Goal: Transaction & Acquisition: Book appointment/travel/reservation

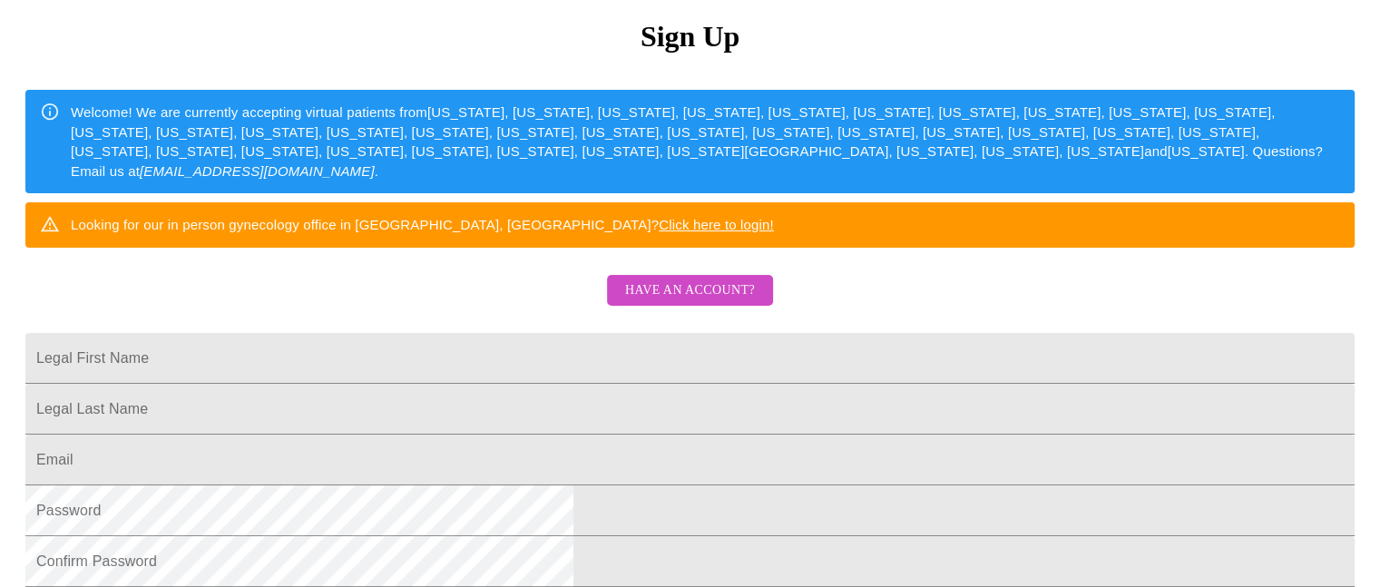
scroll to position [213, 0]
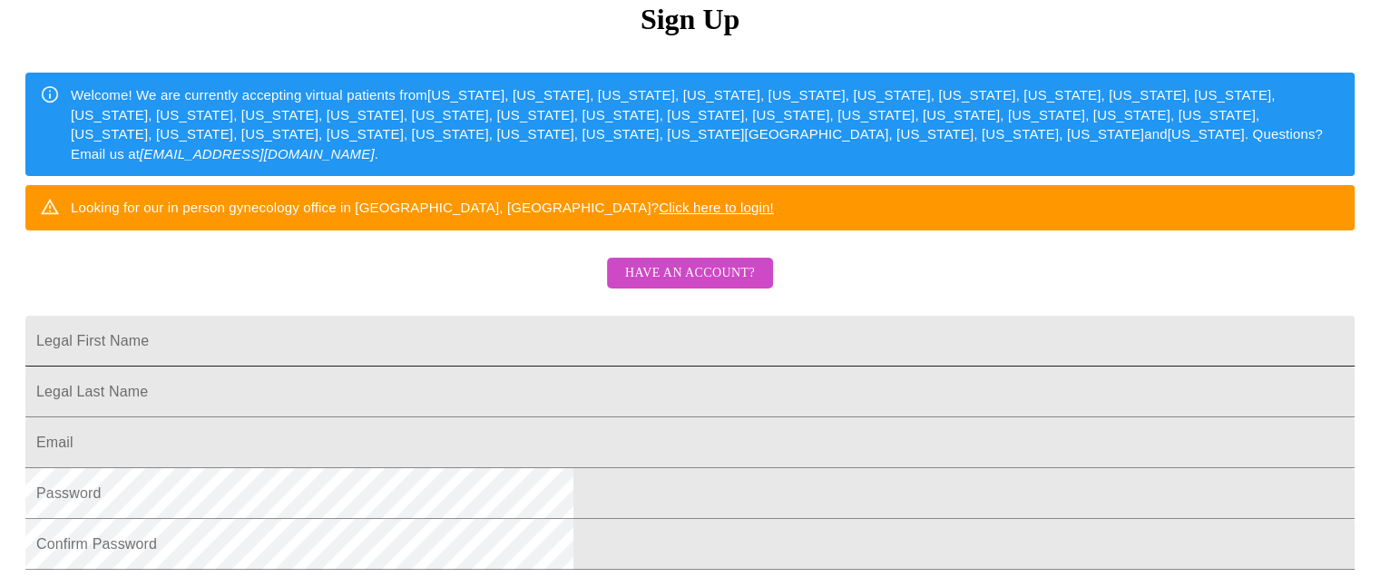
click at [481, 367] on input "Legal First Name" at bounding box center [689, 341] width 1329 height 51
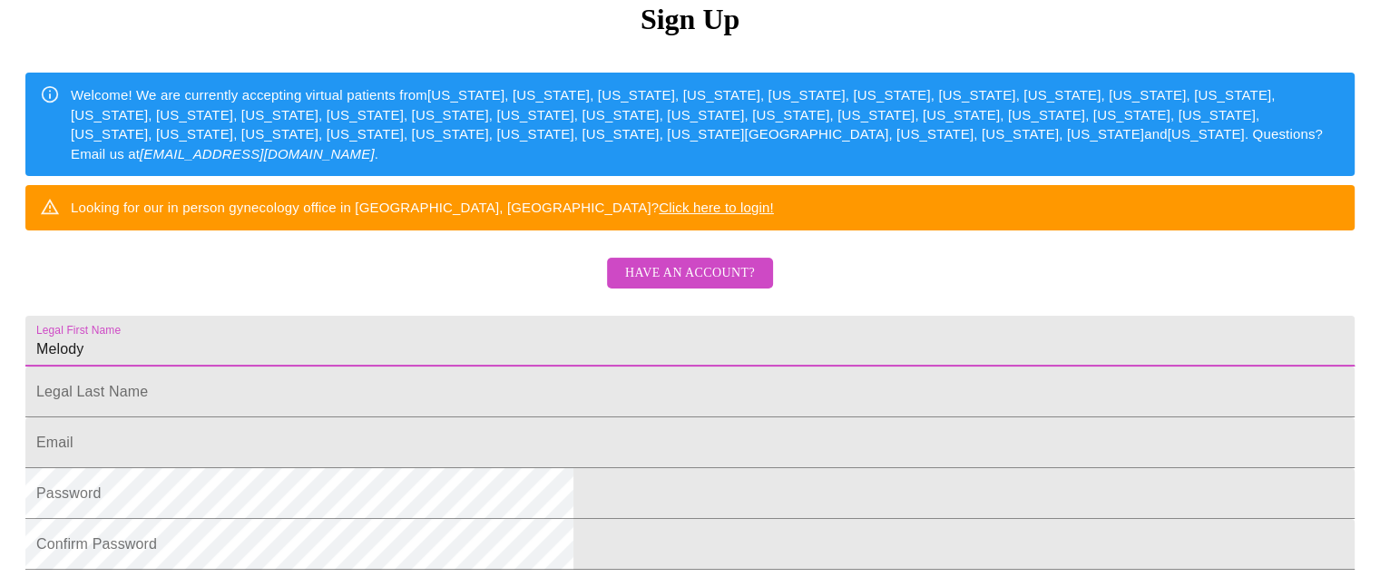
type input "Melody"
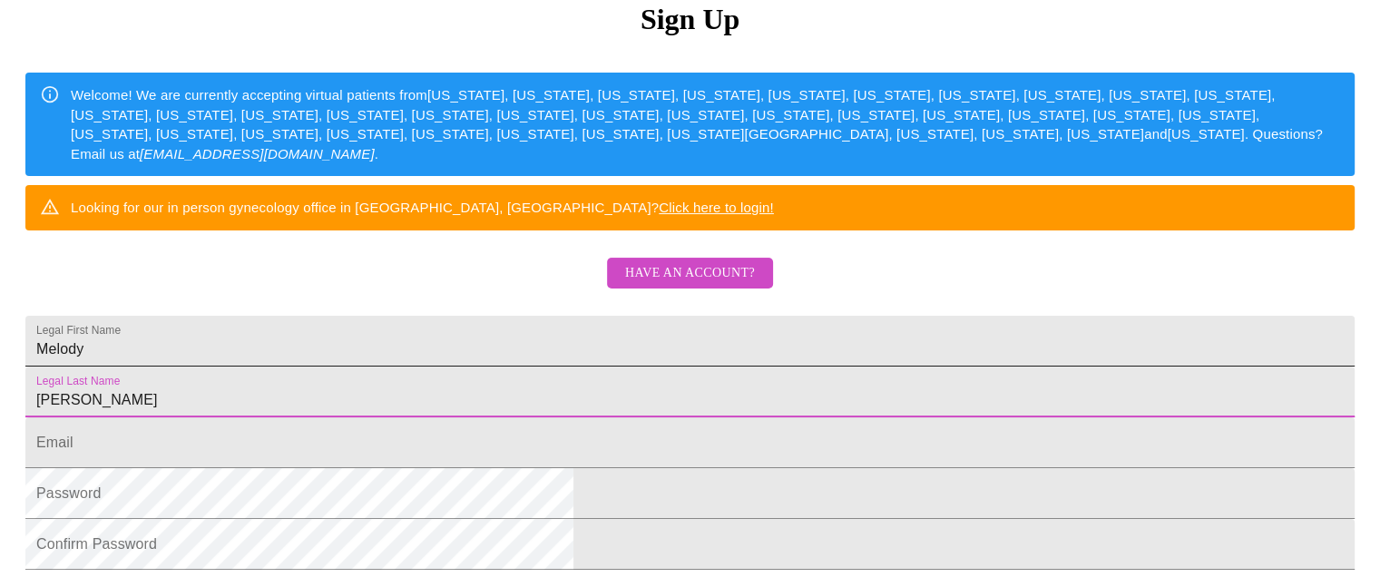
type input "[PERSON_NAME]"
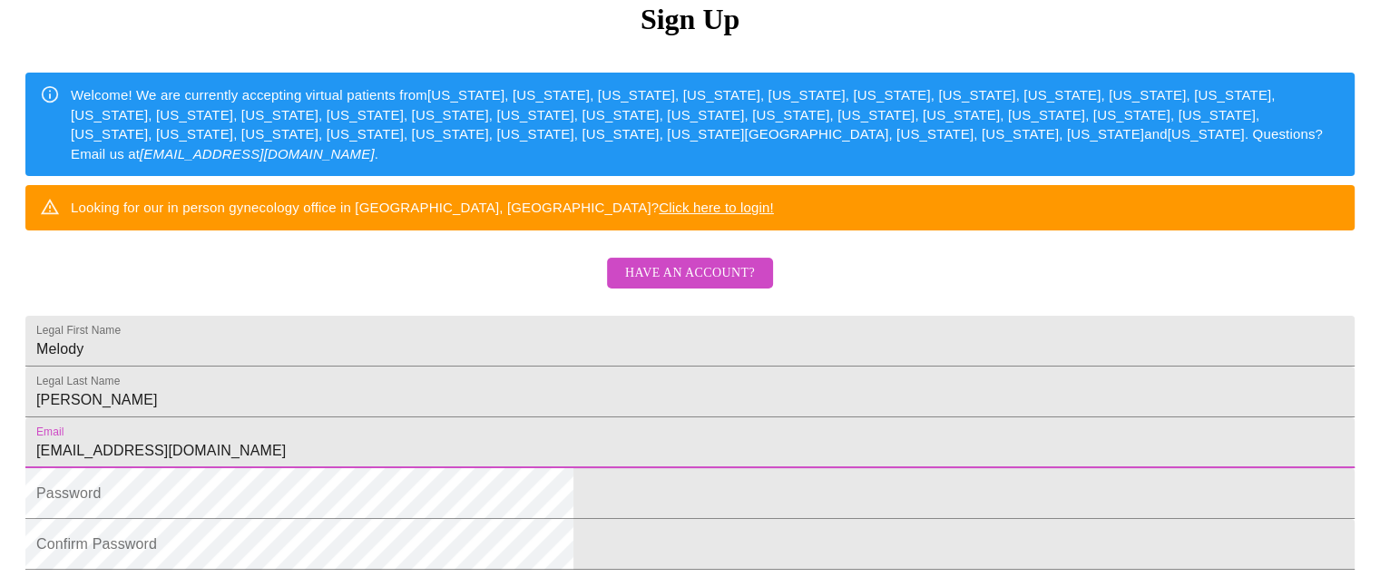
type input "[EMAIL_ADDRESS][DOMAIN_NAME]"
click at [1113, 377] on div "MyMenopauseRx Sign Up Welcome! We are currently accepting virtual patients from…" at bounding box center [690, 146] width 1366 height 704
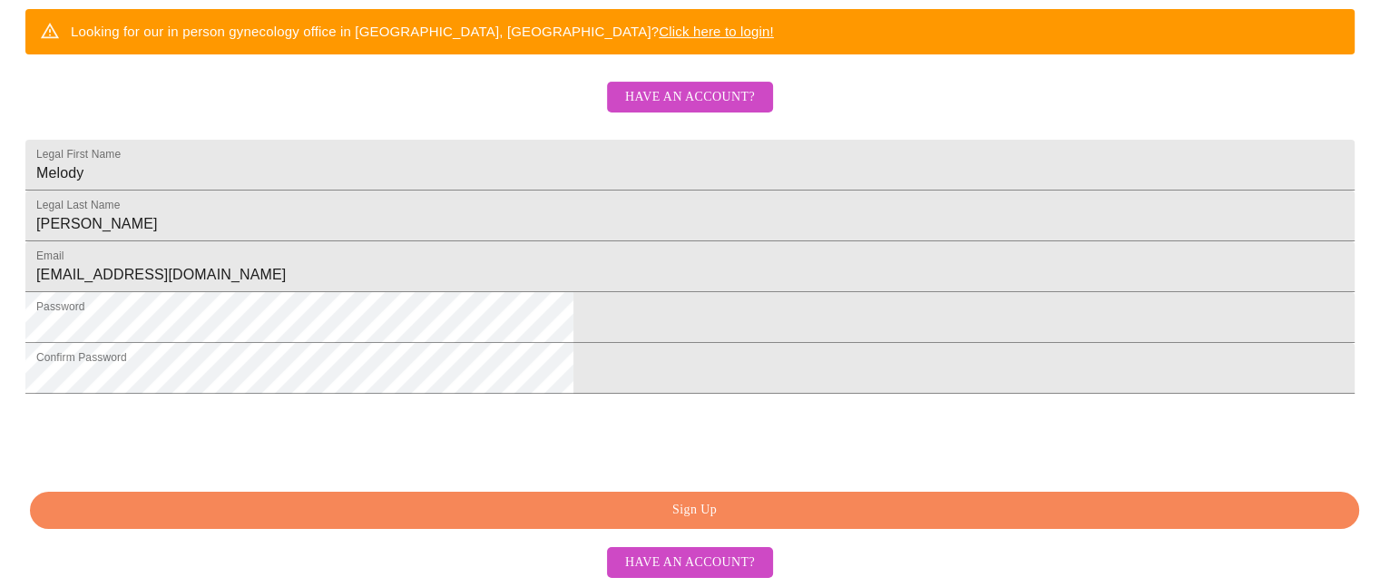
scroll to position [528, 0]
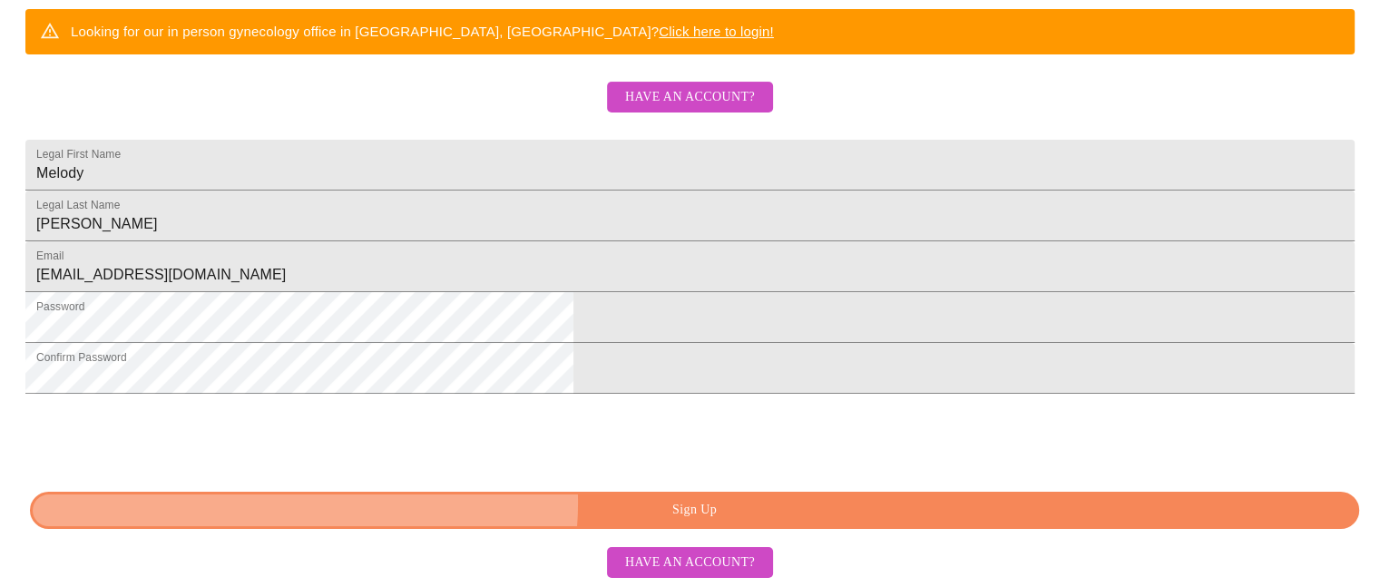
click at [660, 504] on span "Sign Up" at bounding box center [695, 510] width 1288 height 23
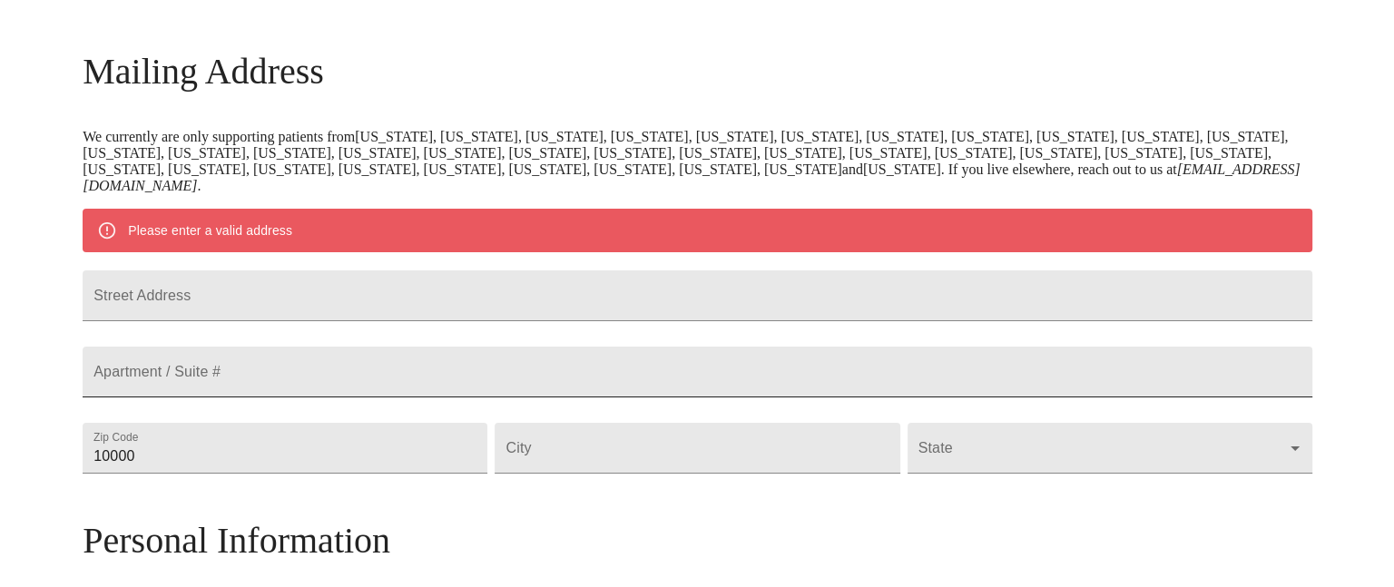
scroll to position [249, 0]
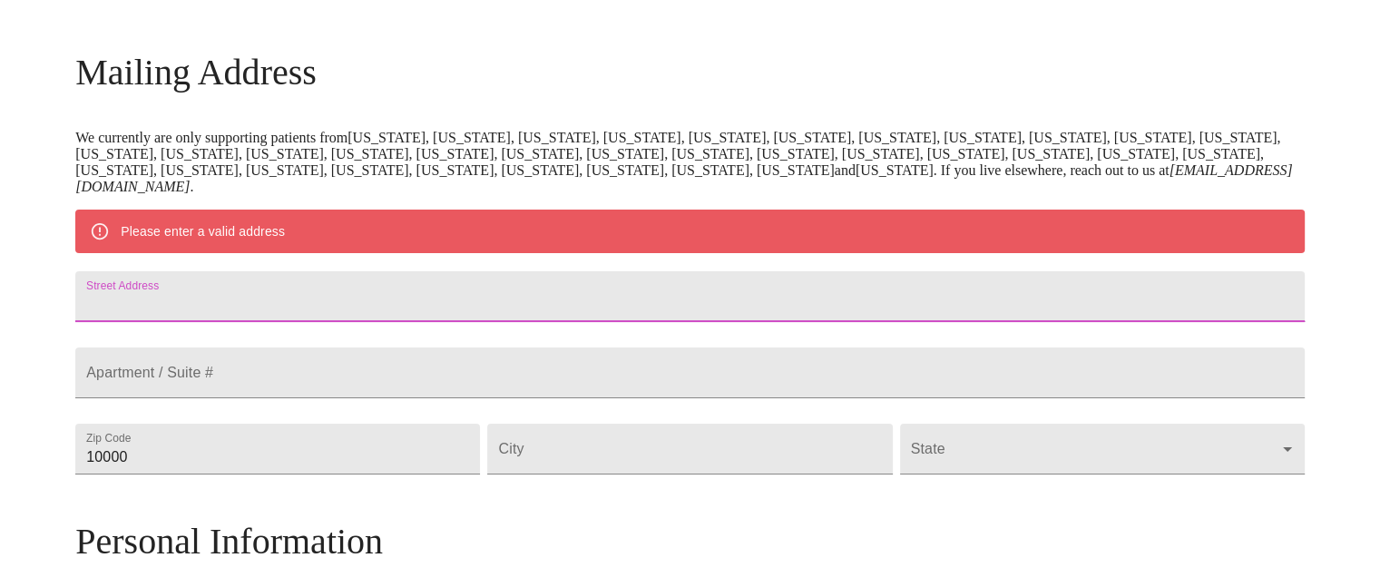
click at [292, 302] on input "Street Address" at bounding box center [690, 296] width 1230 height 51
type input "324 CR 588"
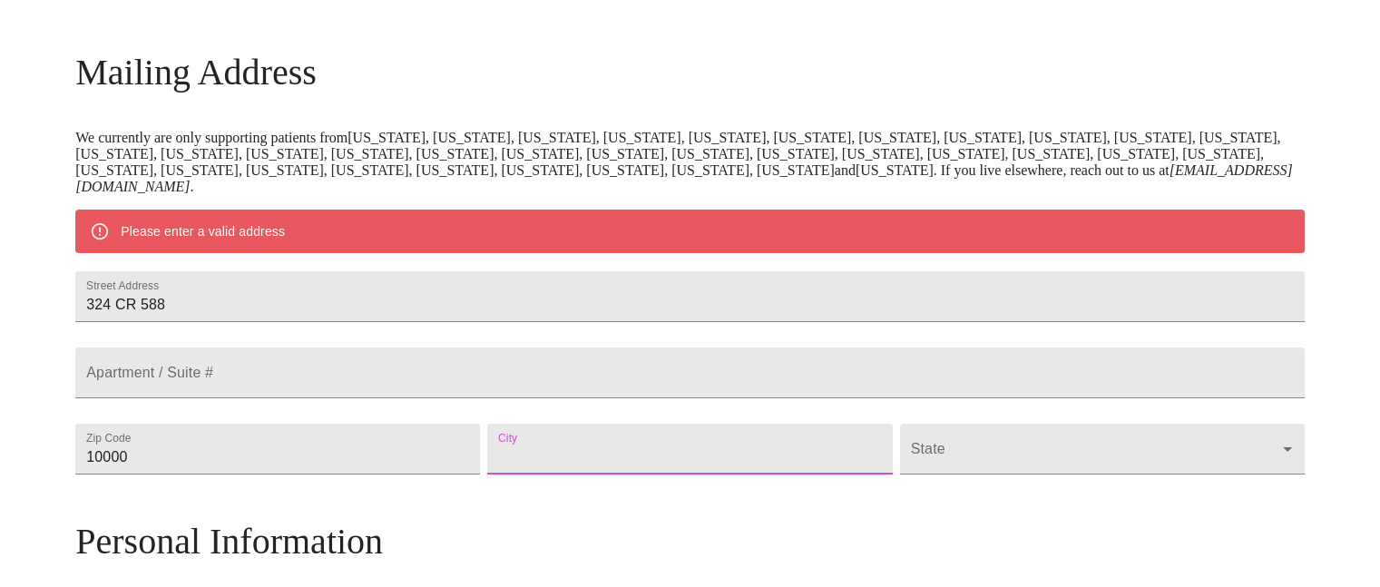
click at [618, 475] on input "Street Address" at bounding box center [689, 449] width 405 height 51
click at [309, 475] on input "10000" at bounding box center [277, 449] width 405 height 51
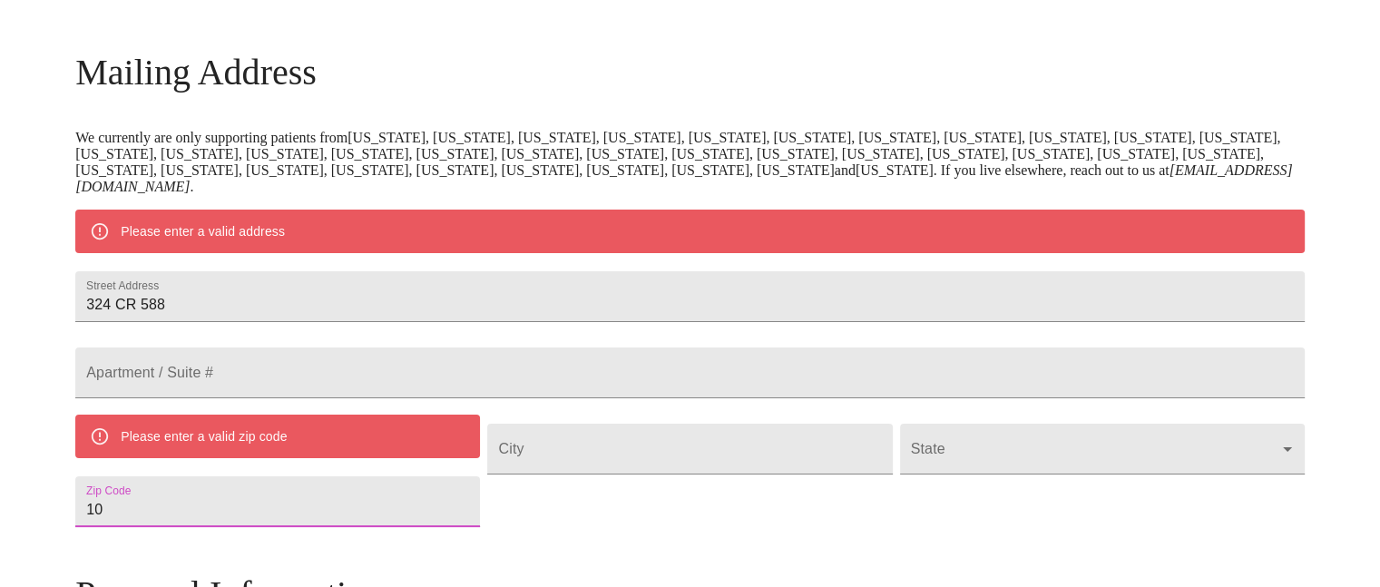
type input "1"
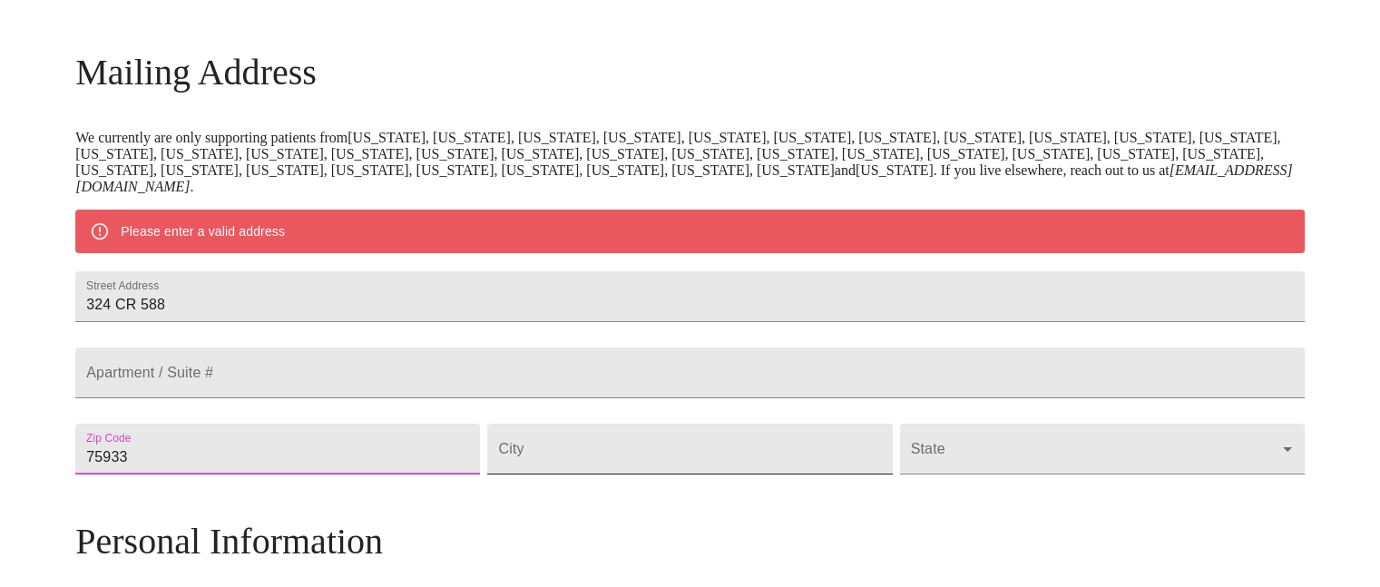
type input "75933"
click at [642, 475] on input "Street Address" at bounding box center [689, 449] width 405 height 51
type input "Call"
click at [1074, 506] on body "MyMenopauseRx Welcome to MyMenopauseRx Since it's your first time here, you'll …" at bounding box center [690, 474] width 1366 height 1431
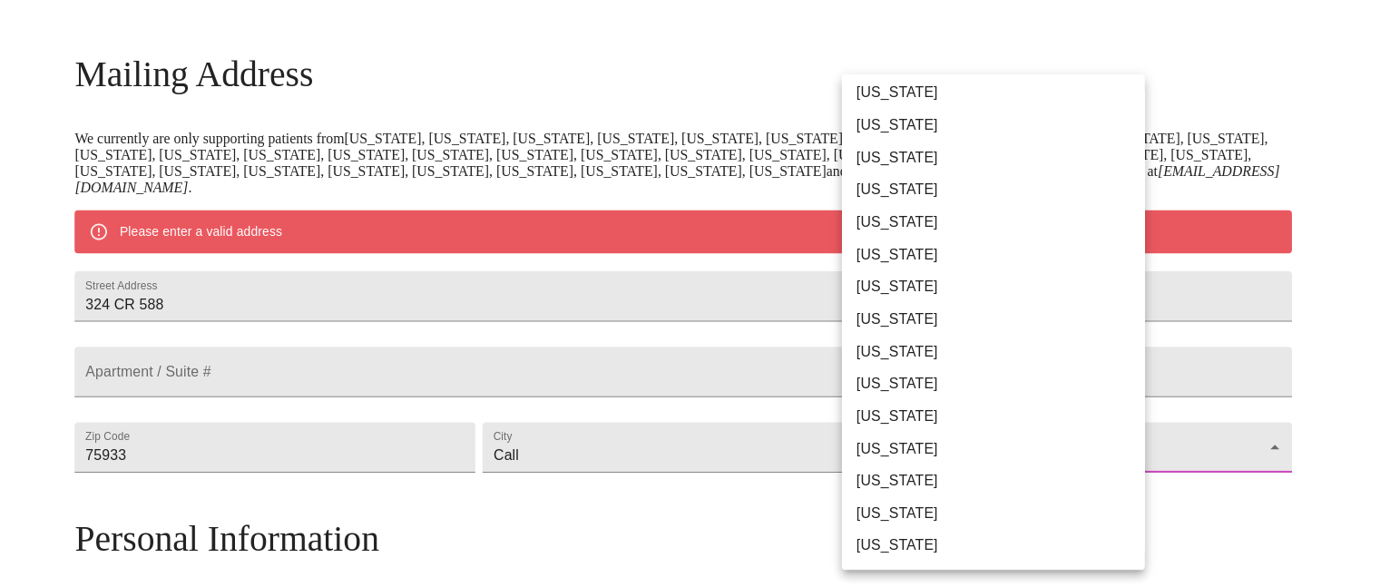
scroll to position [1180, 0]
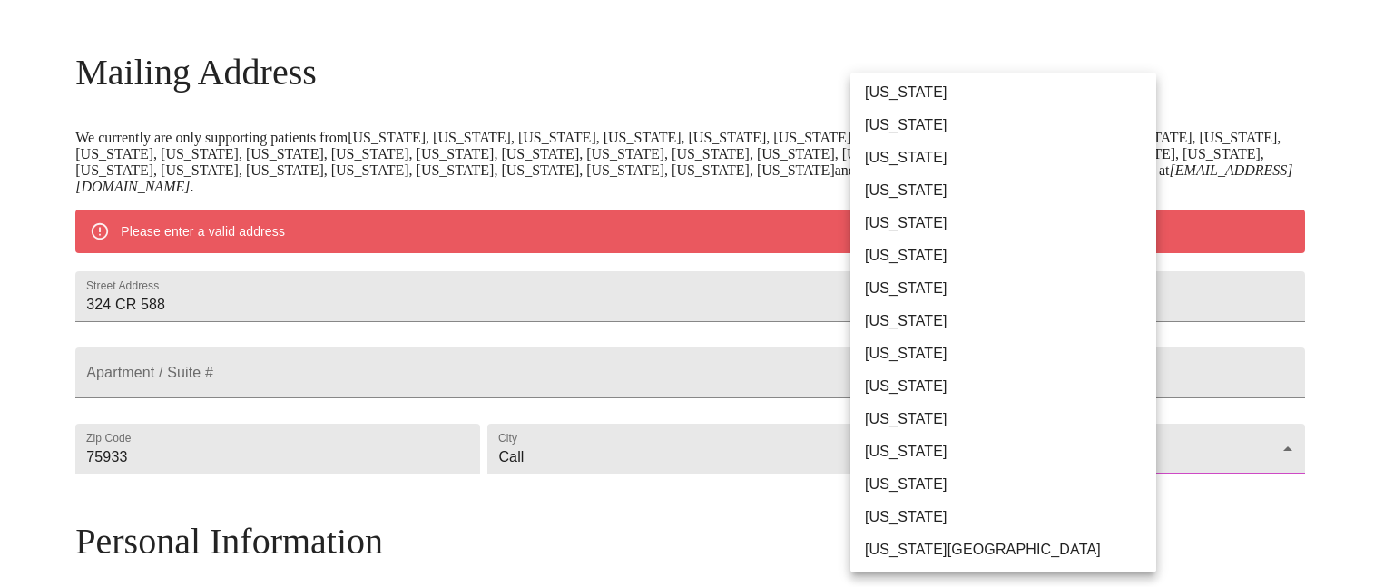
click at [882, 288] on li "[US_STATE]" at bounding box center [1009, 288] width 319 height 33
type input "[US_STATE]"
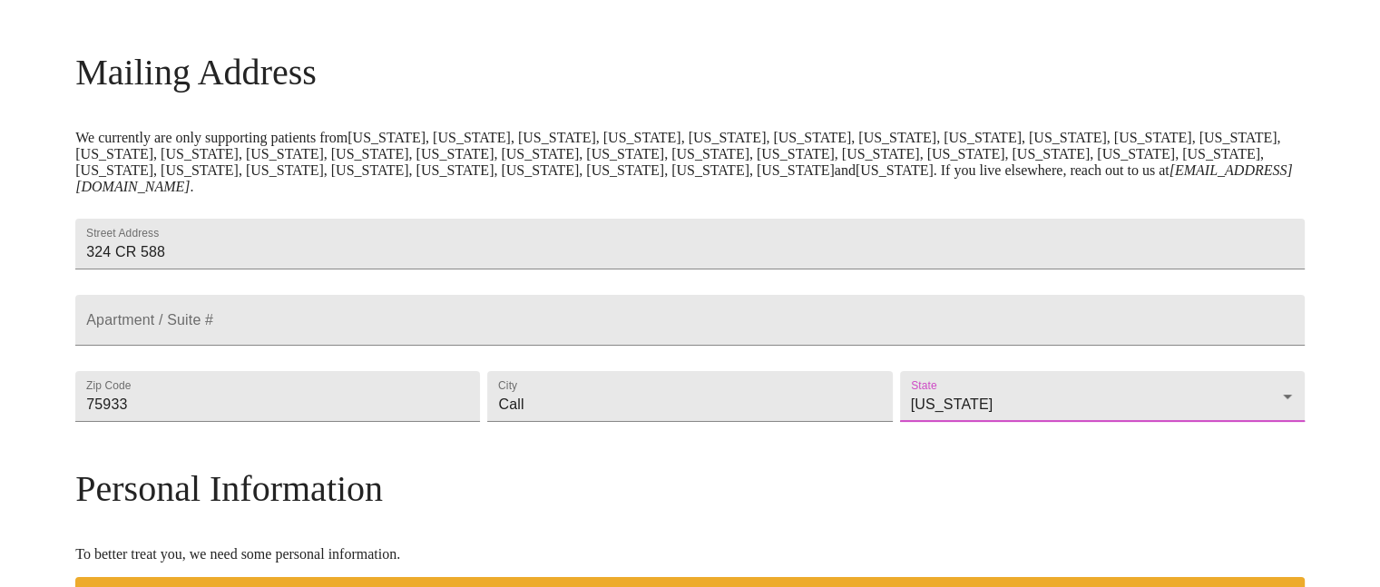
click at [1282, 298] on div "MyMenopauseRx Welcome to MyMenopauseRx Since it's your first time here, you'll …" at bounding box center [690, 448] width 1230 height 1378
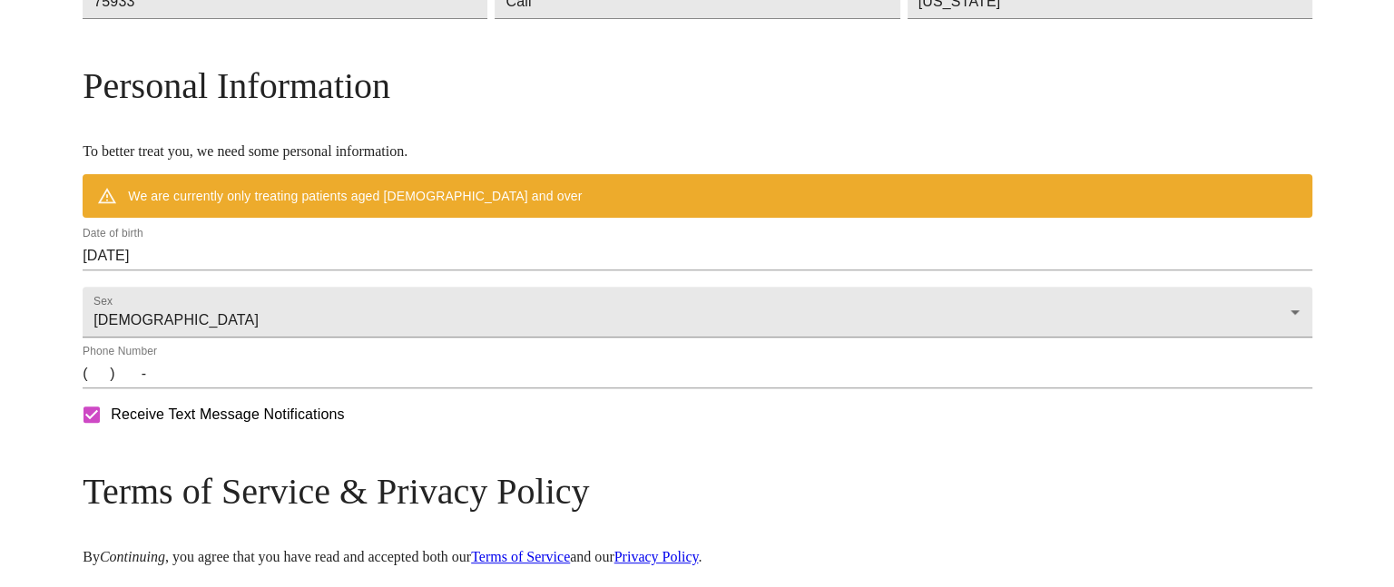
scroll to position [652, 0]
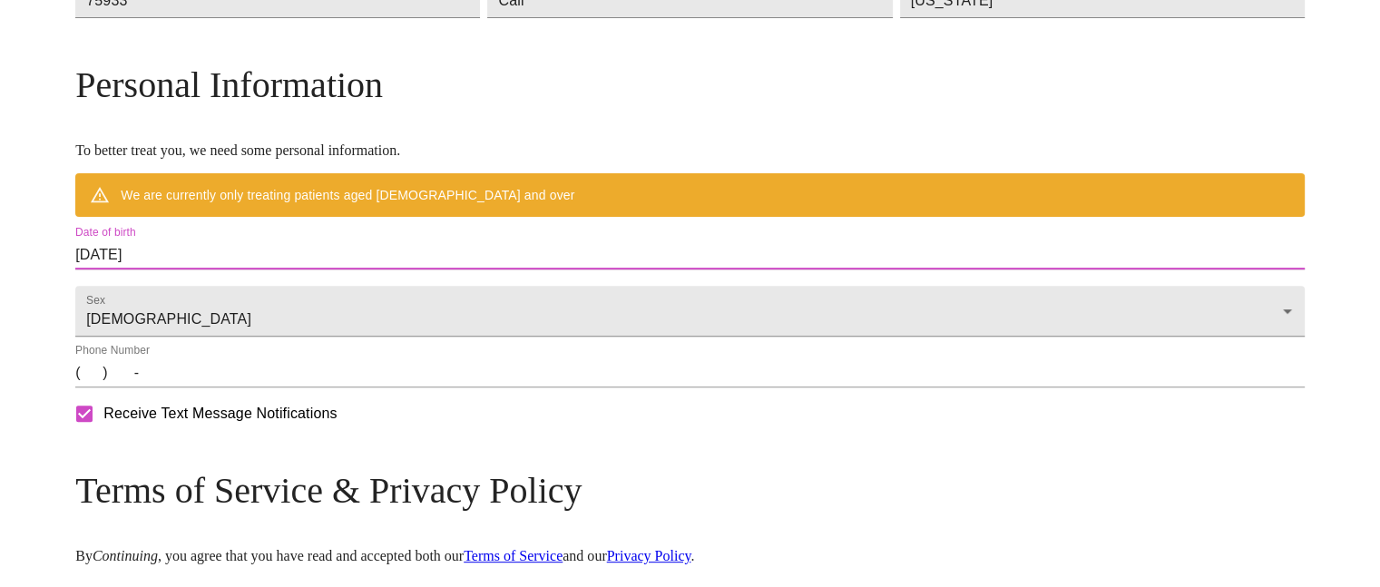
click at [652, 270] on input "[DATE]" at bounding box center [690, 254] width 1230 height 29
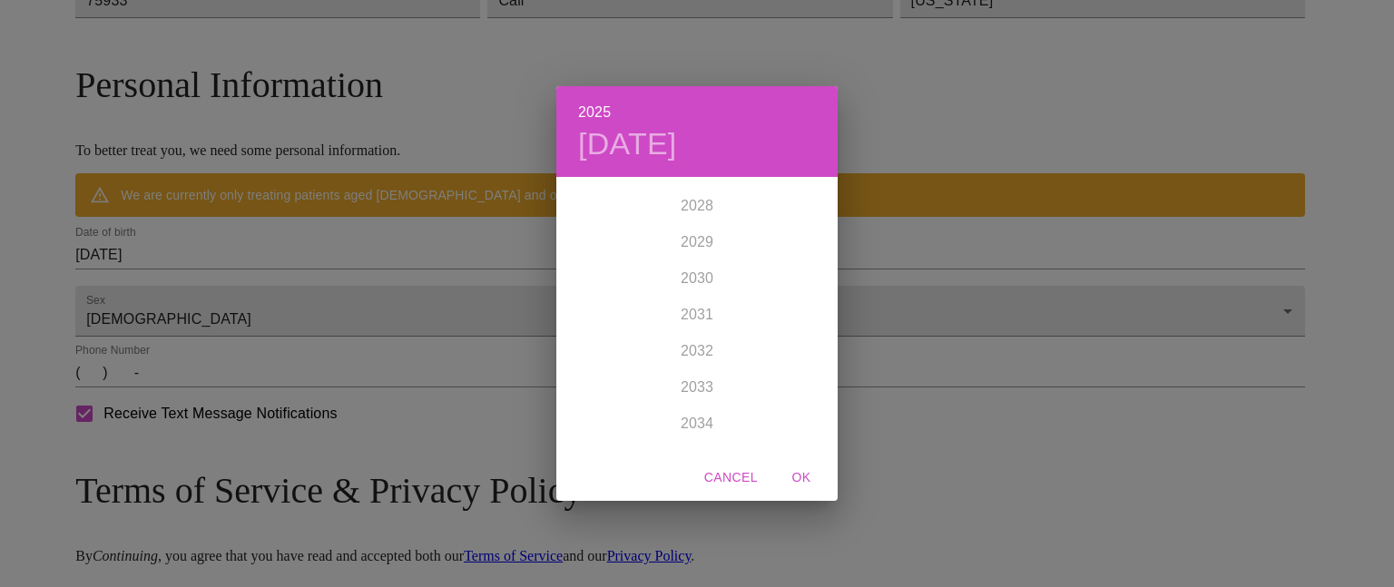
scroll to position [4688, 0]
click at [247, 288] on div "2025 [DATE] 1900 1901 1902 1903 1904 1905 1906 1907 1908 1909 1910 1911 1912 19…" at bounding box center [697, 293] width 1394 height 587
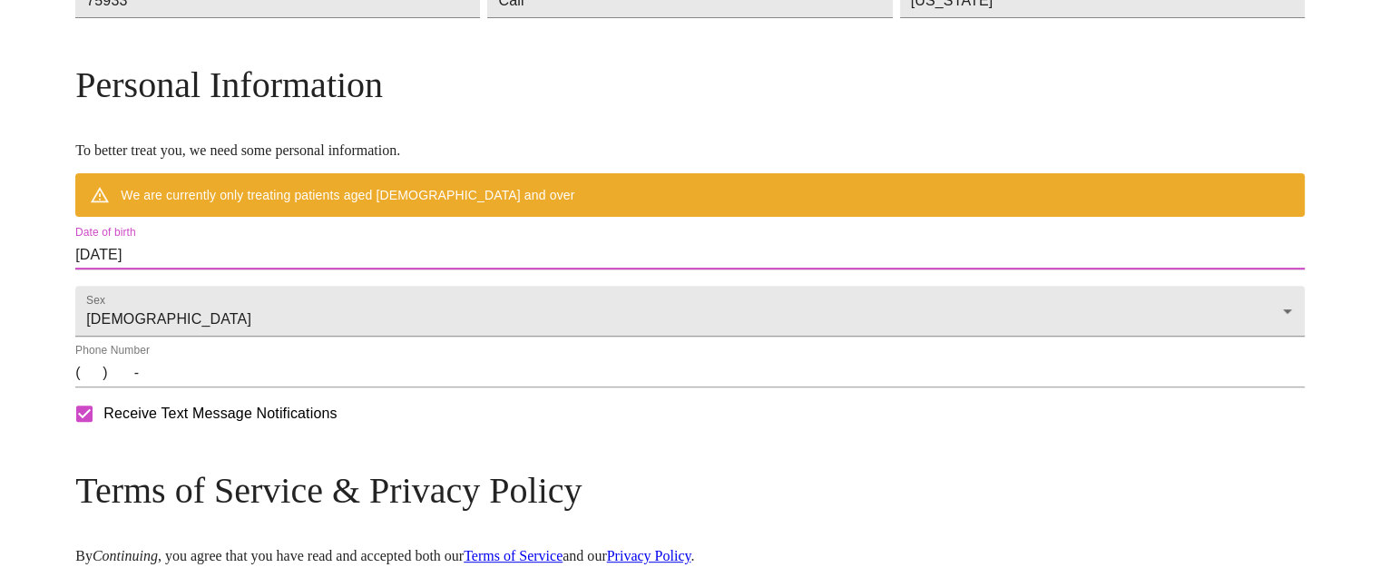
click at [261, 270] on input "[DATE]" at bounding box center [690, 254] width 1230 height 29
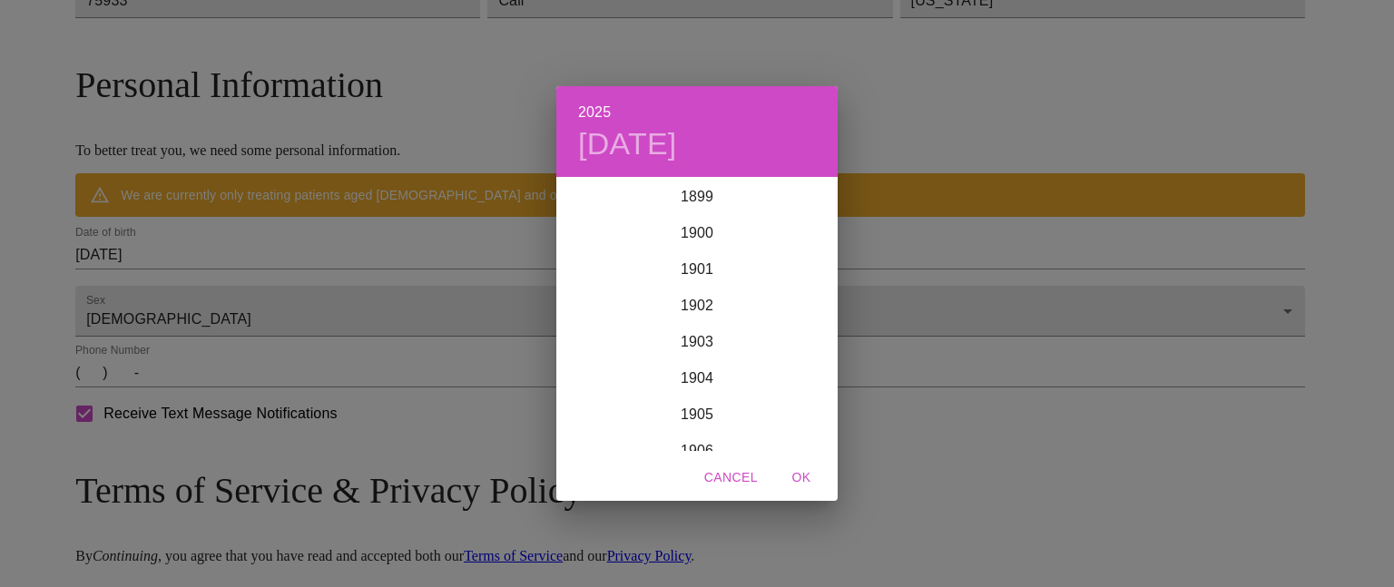
scroll to position [4465, 0]
click at [677, 139] on h4 "[DATE]" at bounding box center [627, 144] width 99 height 38
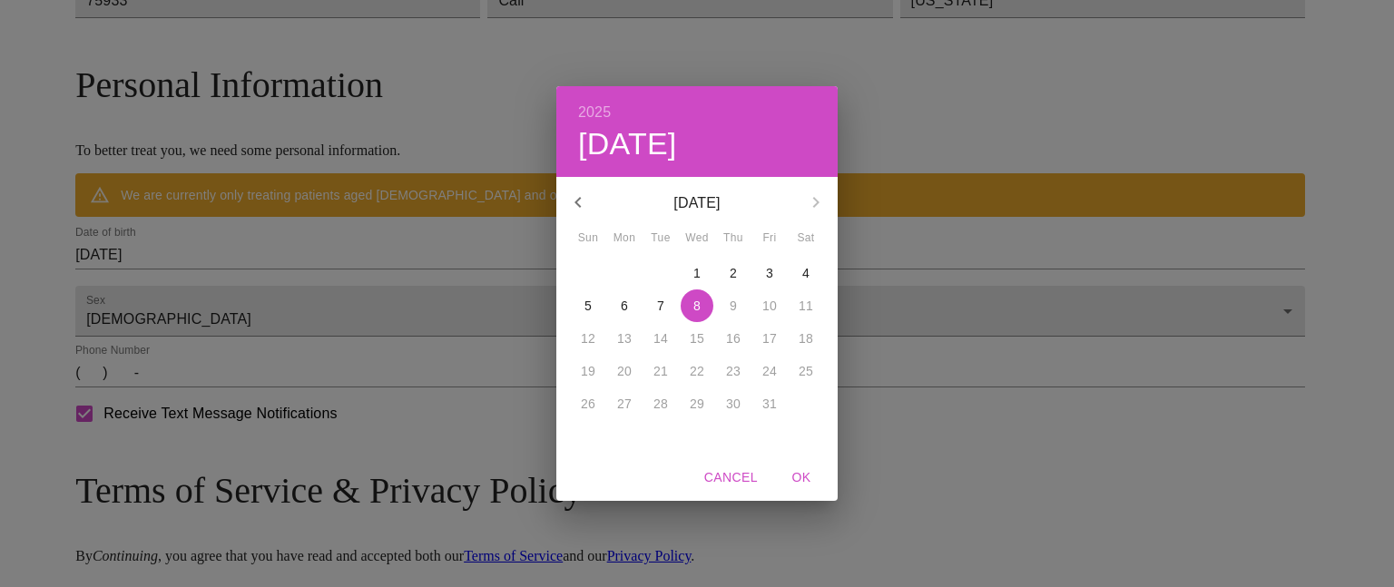
click at [579, 195] on icon "button" at bounding box center [578, 202] width 22 height 22
click at [361, 297] on div "2025 Wed, Oct [DATE] Mon Tue Wed Thu Fri Sat 31 1 2 3 4 5 6 7 8 9 10 11 12 13 1…" at bounding box center [697, 293] width 1394 height 587
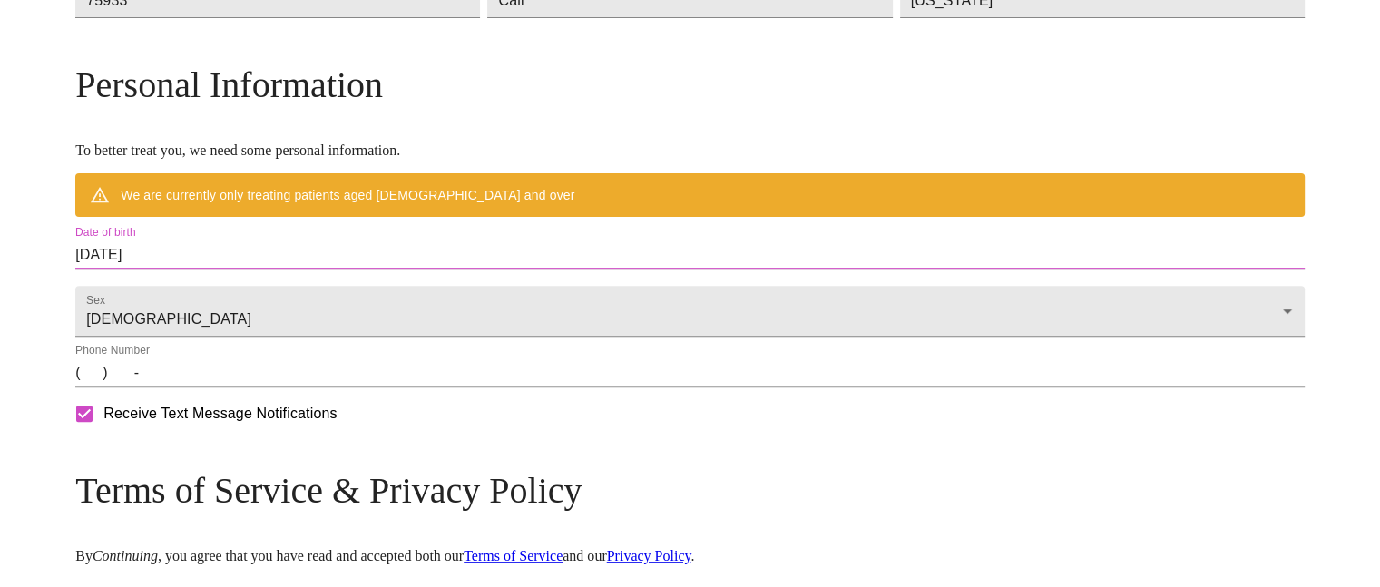
click at [305, 270] on input "[DATE]" at bounding box center [690, 254] width 1230 height 29
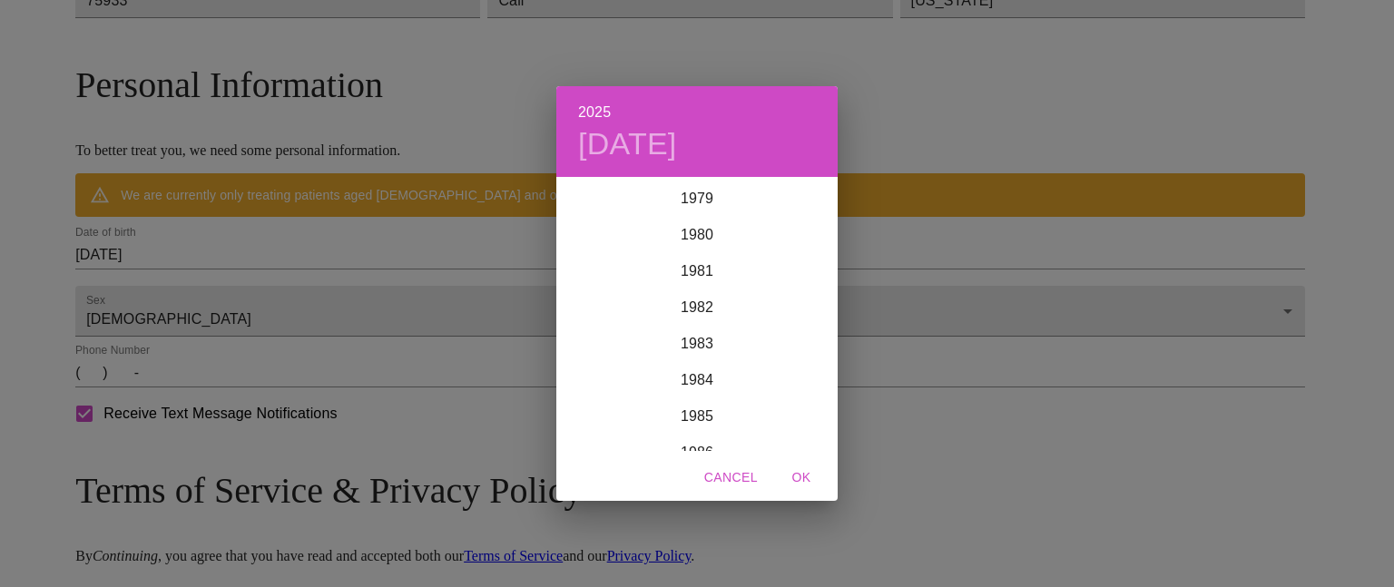
scroll to position [2909, 0]
click at [697, 337] on div "1983" at bounding box center [696, 337] width 281 height 36
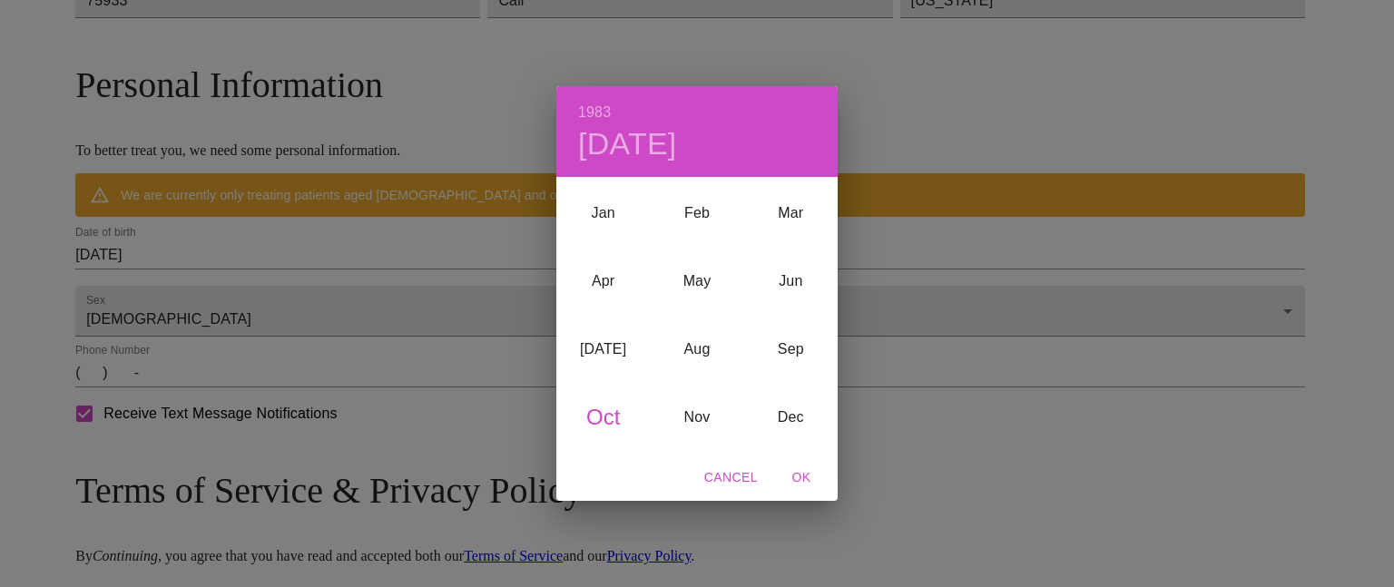
click at [613, 417] on div "Oct" at bounding box center [602, 417] width 93 height 68
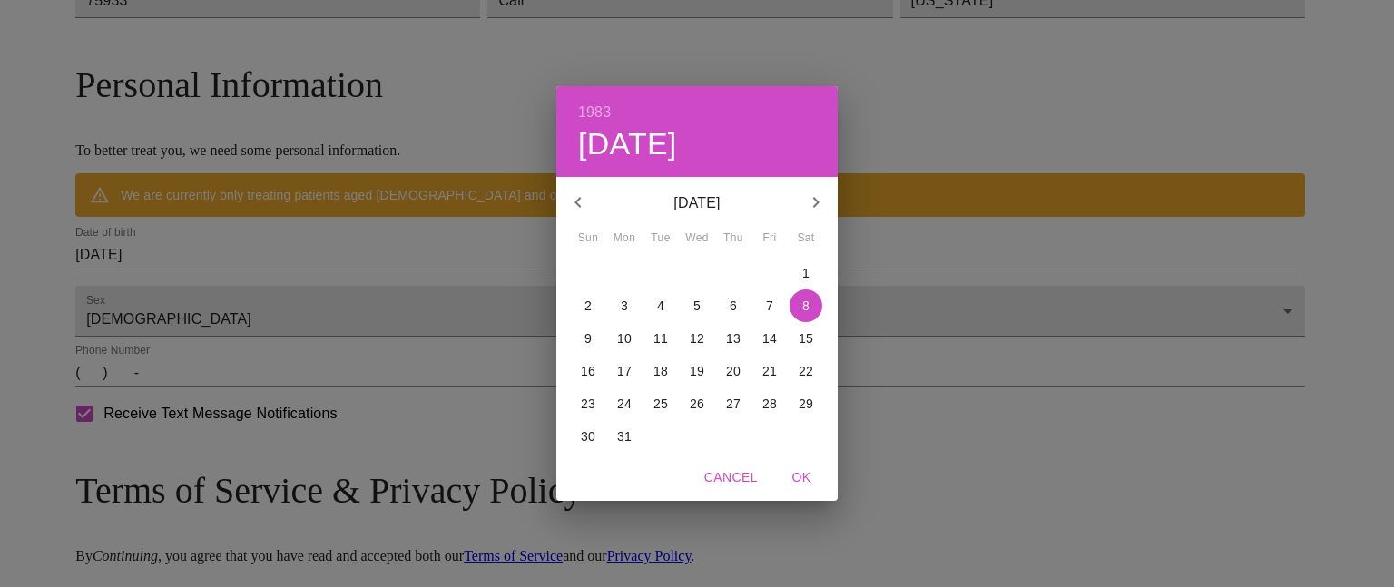
click at [661, 369] on p "18" at bounding box center [660, 371] width 15 height 18
click at [802, 475] on span "OK" at bounding box center [801, 477] width 44 height 23
type input "[DATE]"
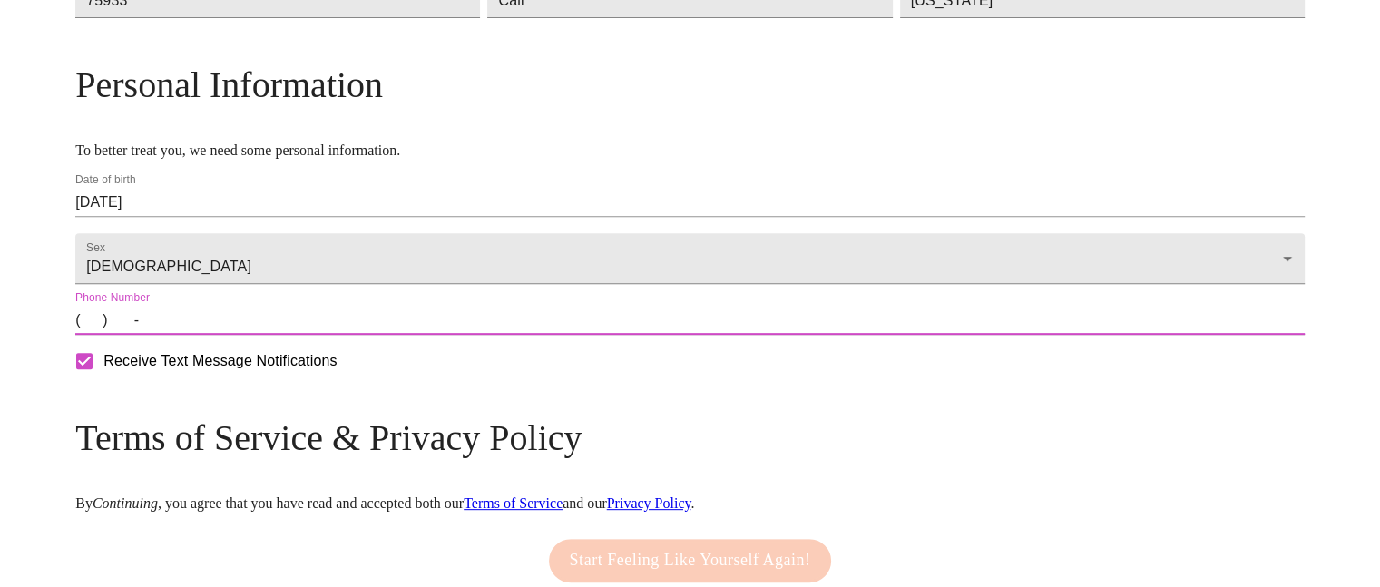
click at [243, 335] on input "(   )    -" at bounding box center [690, 320] width 1230 height 29
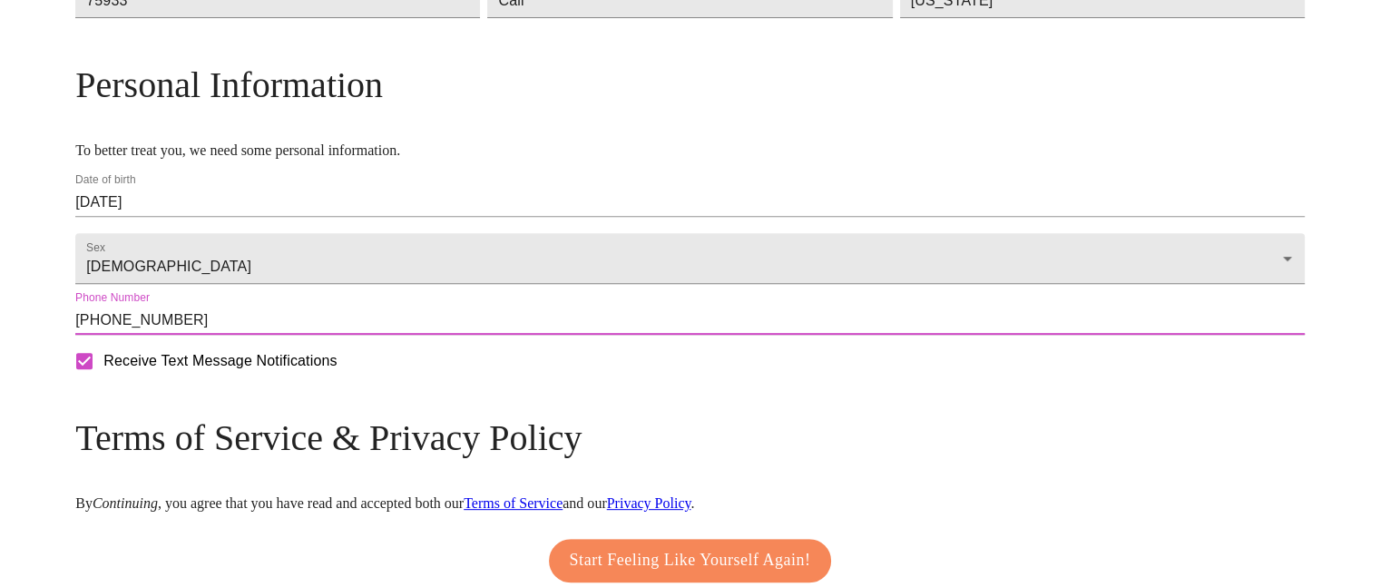
type input "[PHONE_NUMBER]"
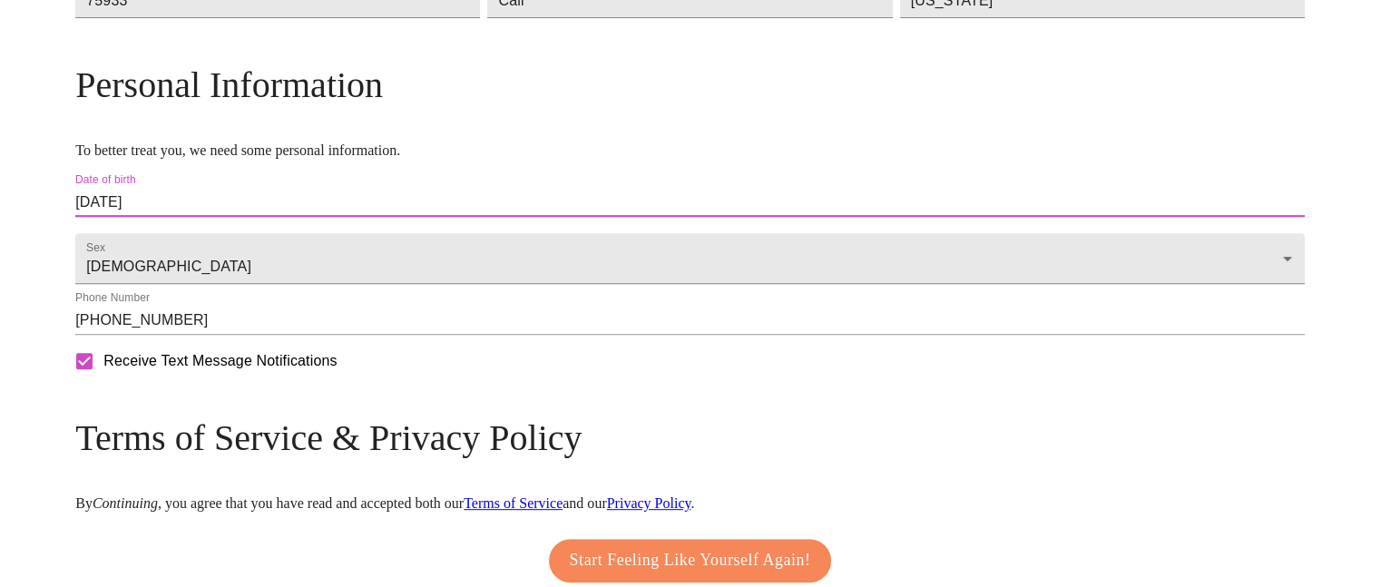
click at [1020, 217] on input "[DATE]" at bounding box center [690, 202] width 1230 height 29
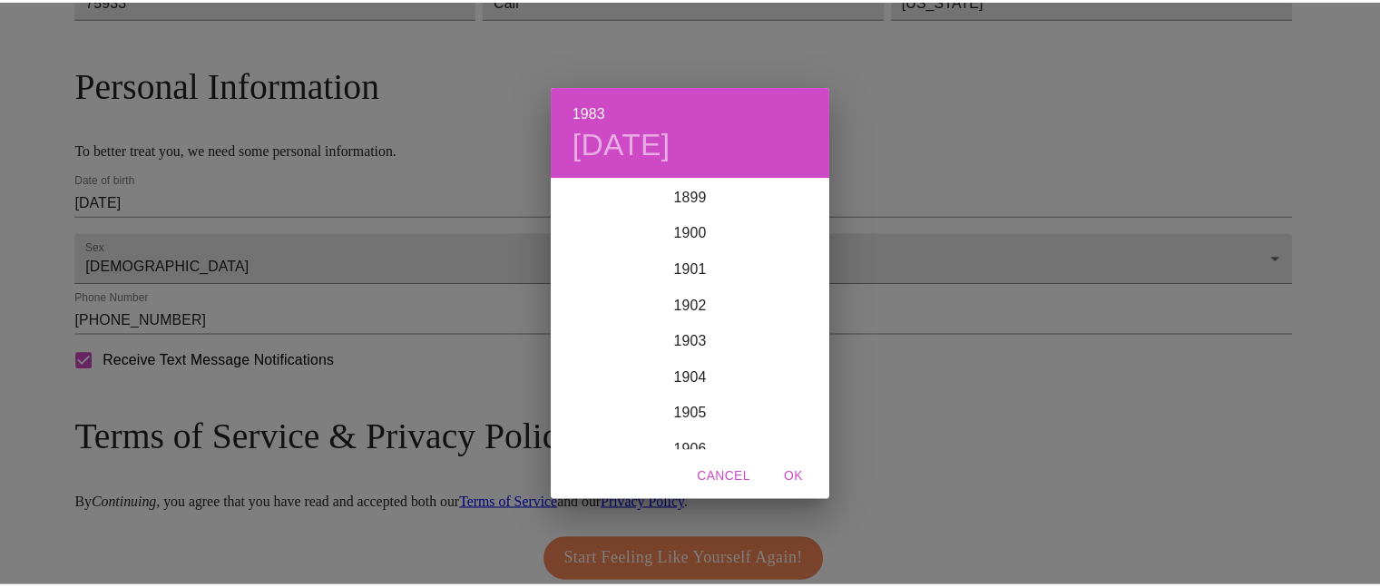
scroll to position [2940, 0]
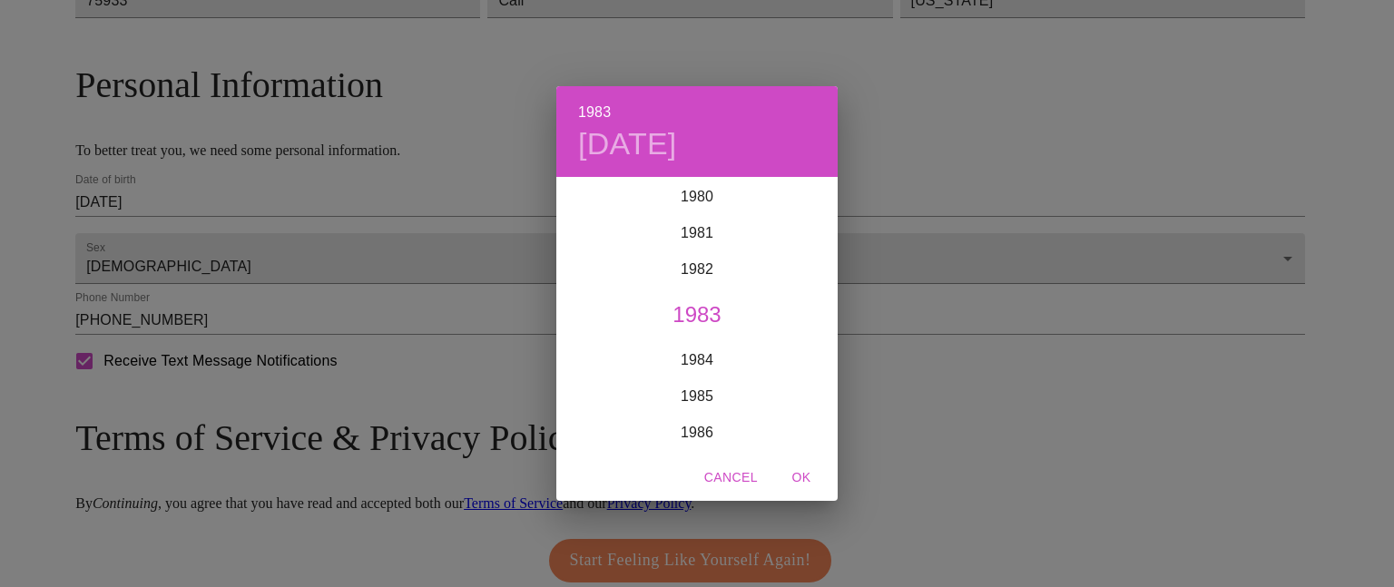
click at [1060, 432] on div "1983 [DATE] 1900 1901 1902 1903 1904 1905 1906 1907 1908 1909 1910 1911 1912 19…" at bounding box center [697, 293] width 1394 height 587
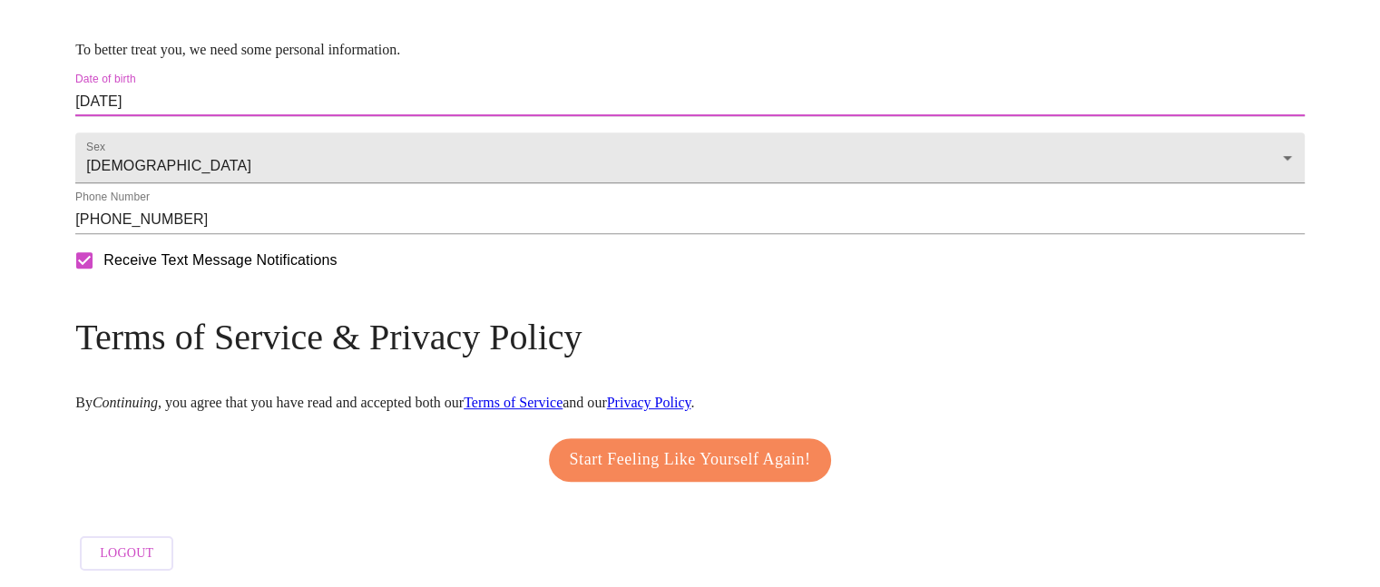
scroll to position [809, 0]
click at [705, 455] on span "Start Feeling Like Yourself Again!" at bounding box center [690, 460] width 241 height 29
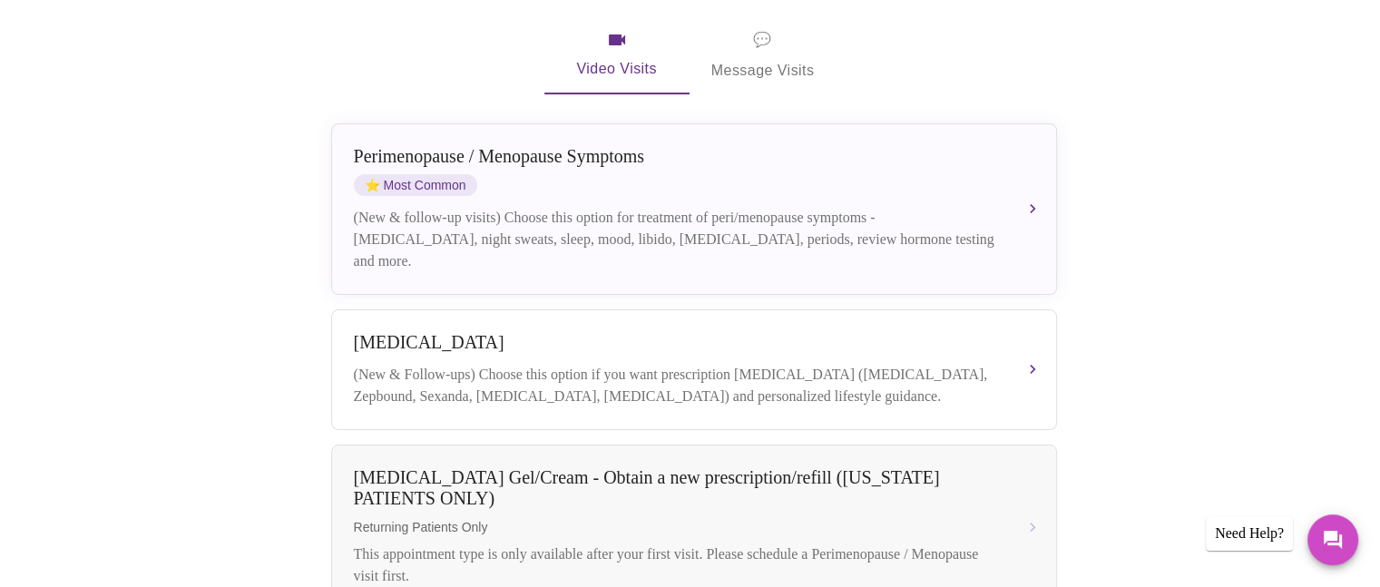
scroll to position [191, 0]
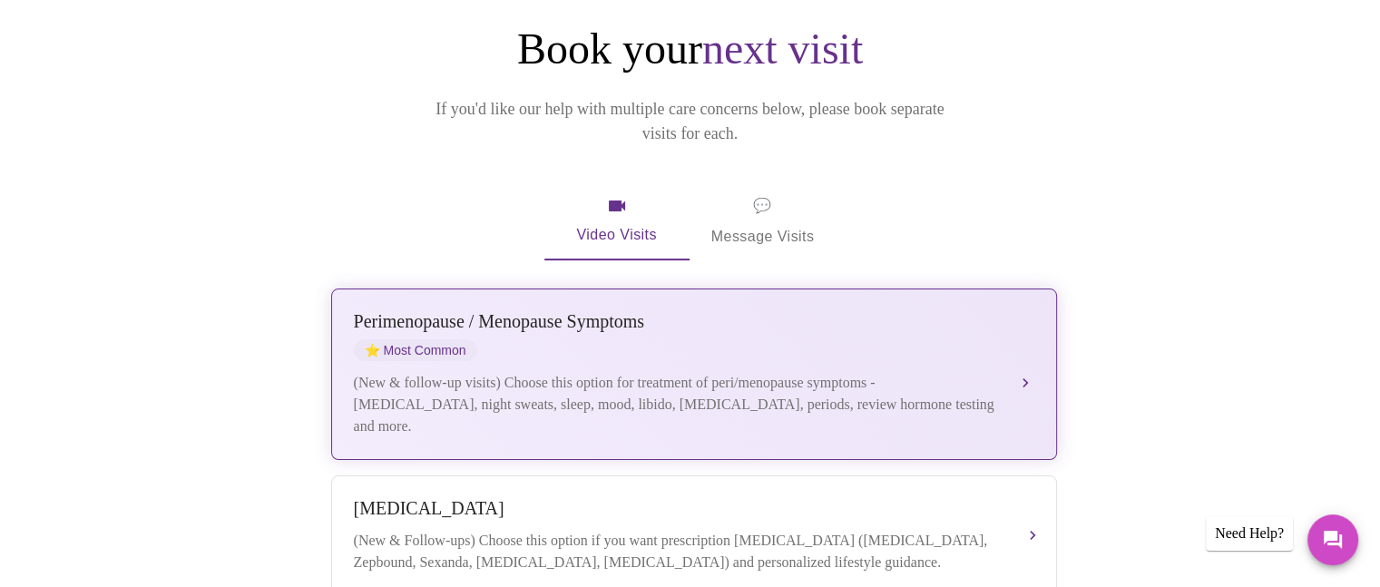
click at [705, 335] on div "[MEDICAL_DATA] / Menopause Symptoms ⭐ Most Common (New & follow-up visits) Choo…" at bounding box center [694, 374] width 681 height 126
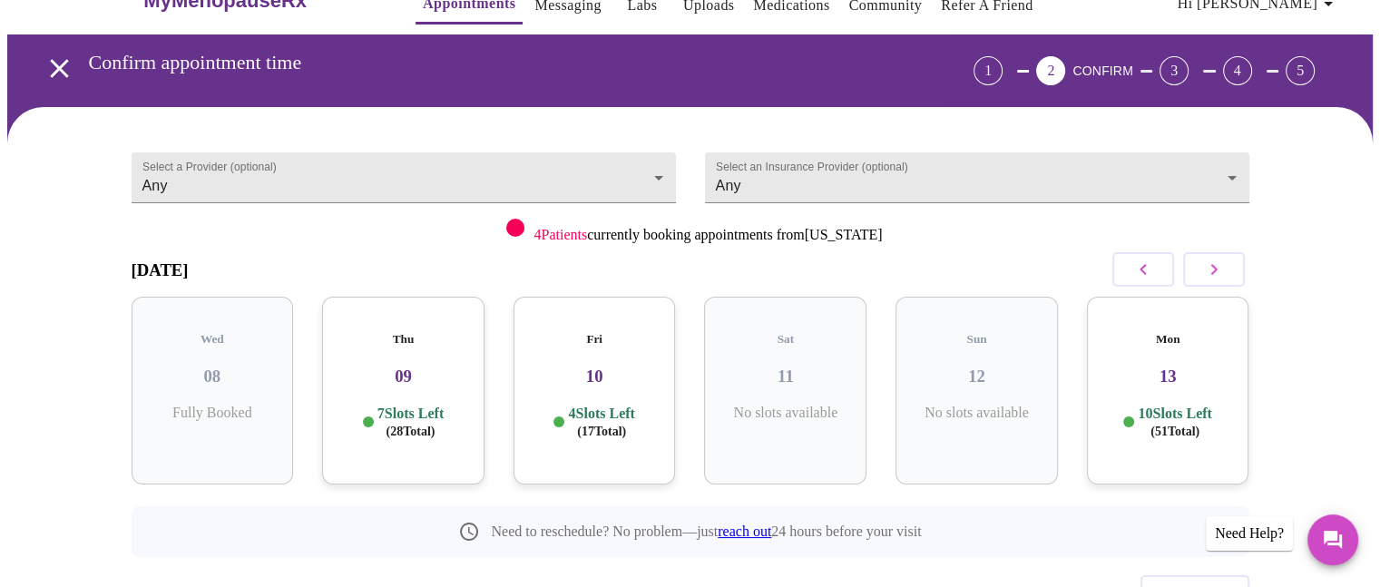
scroll to position [34, 0]
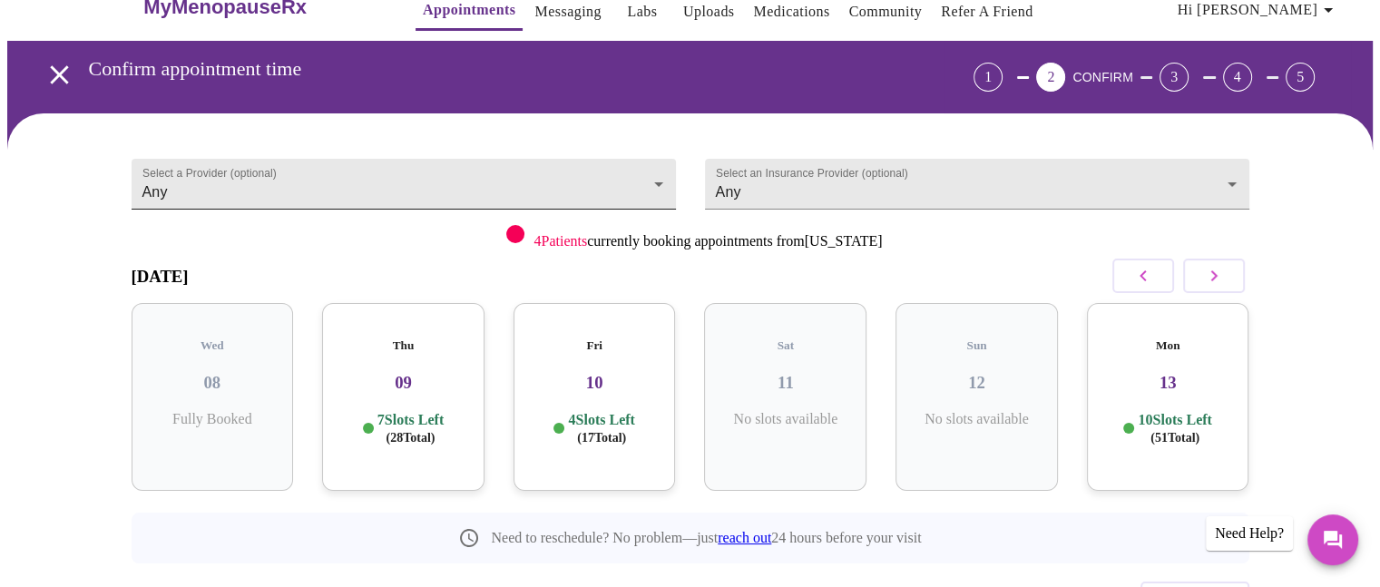
click at [610, 176] on body "MyMenopauseRx Appointments Messaging Labs Uploads Medications Community Refer a…" at bounding box center [690, 341] width 1366 height 737
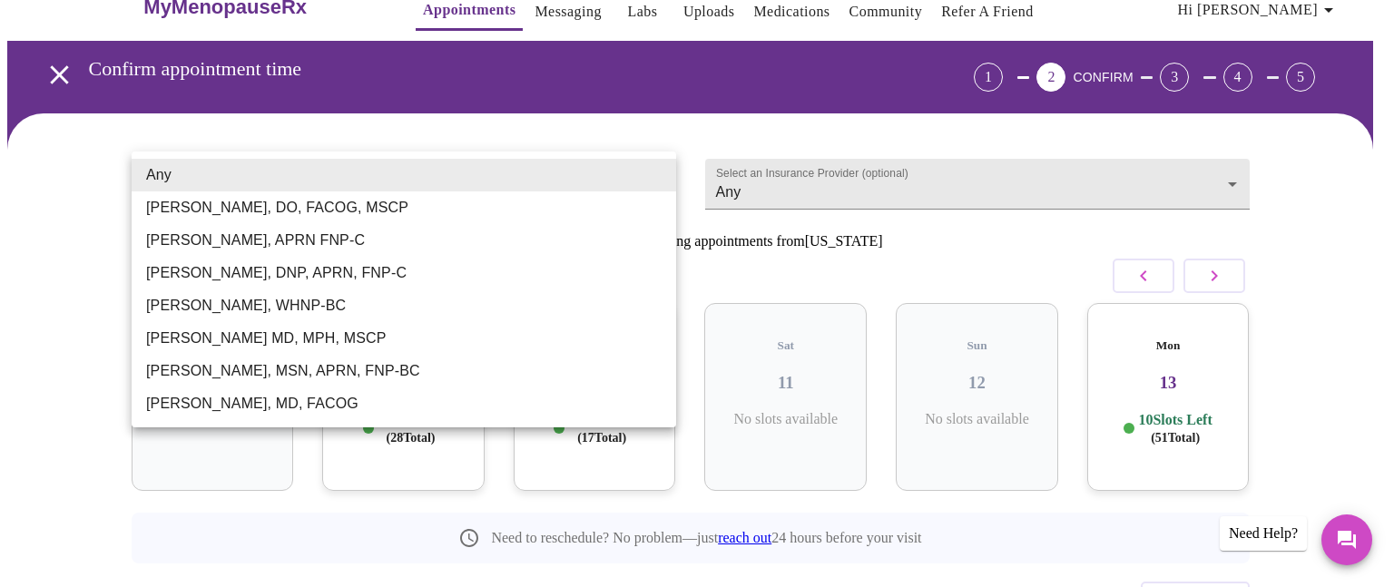
click at [564, 165] on li "Any" at bounding box center [404, 175] width 544 height 33
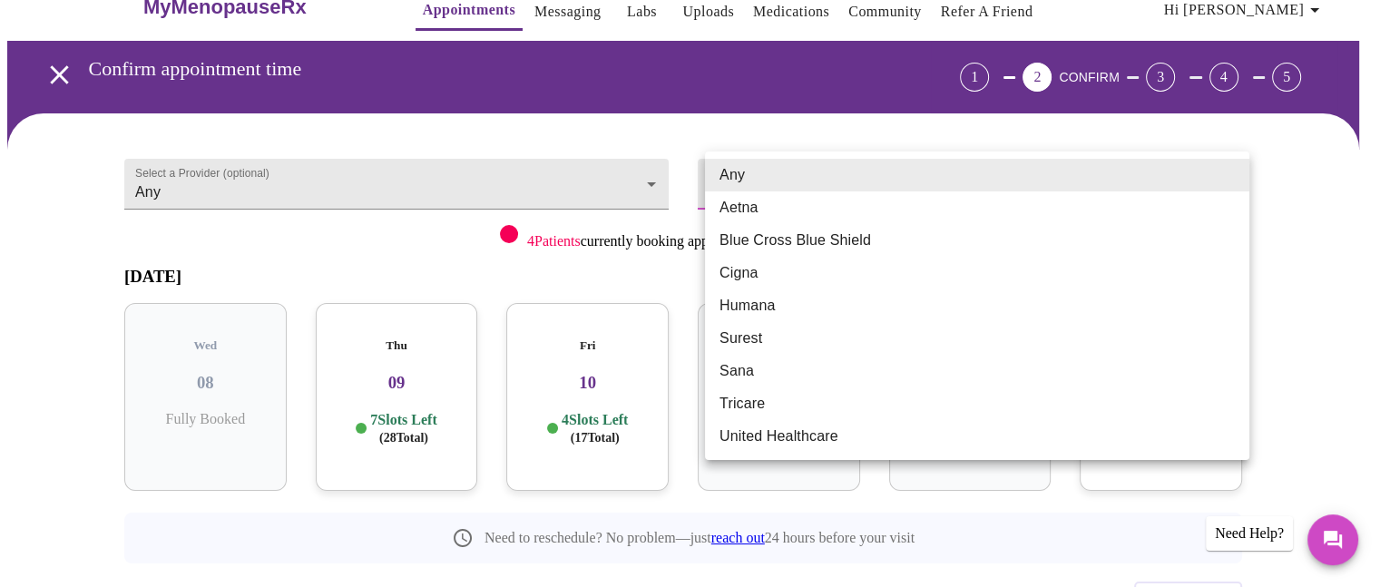
click at [836, 173] on body "MyMenopauseRx Appointments Messaging Labs Uploads Medications Community Refer a…" at bounding box center [690, 341] width 1366 height 737
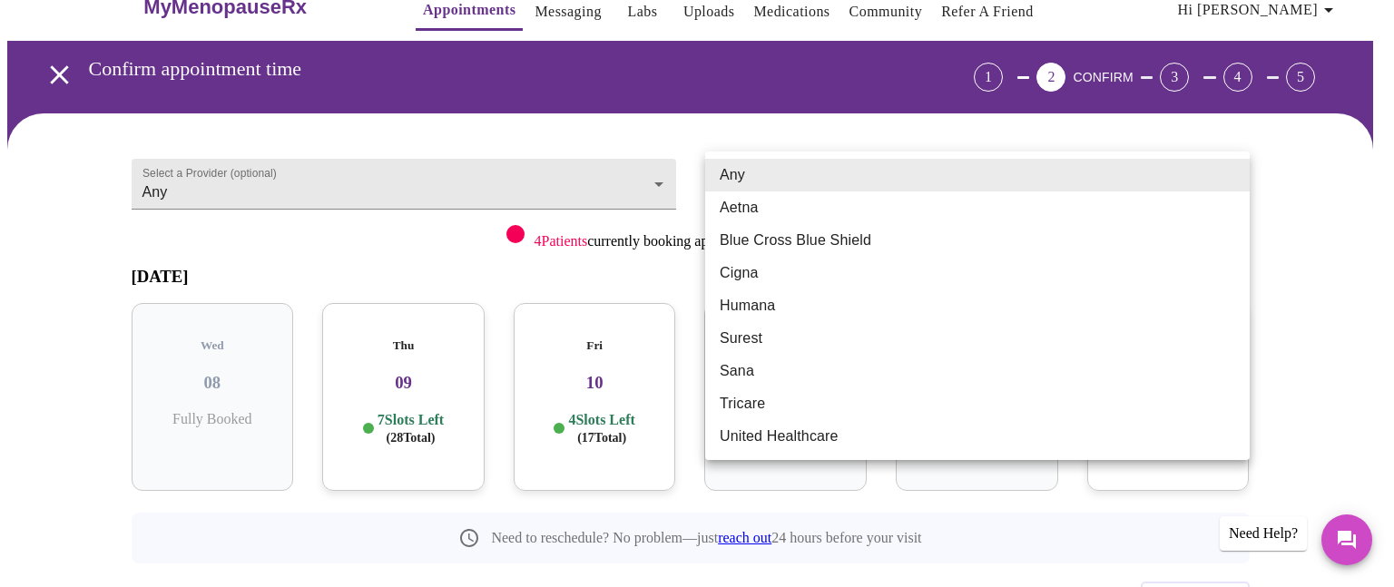
click at [733, 277] on li "Cigna" at bounding box center [977, 273] width 544 height 33
type input "Cigna"
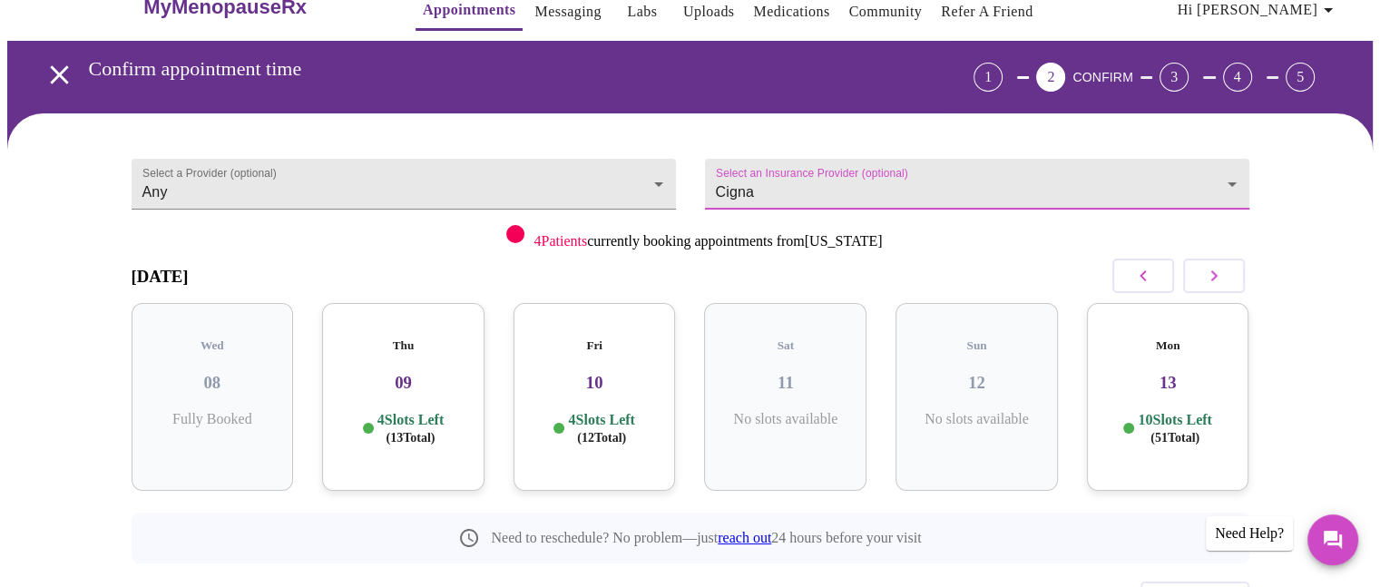
click at [401, 387] on div "Thu 09 4 Slots Left ( 13 Total)" at bounding box center [403, 397] width 162 height 188
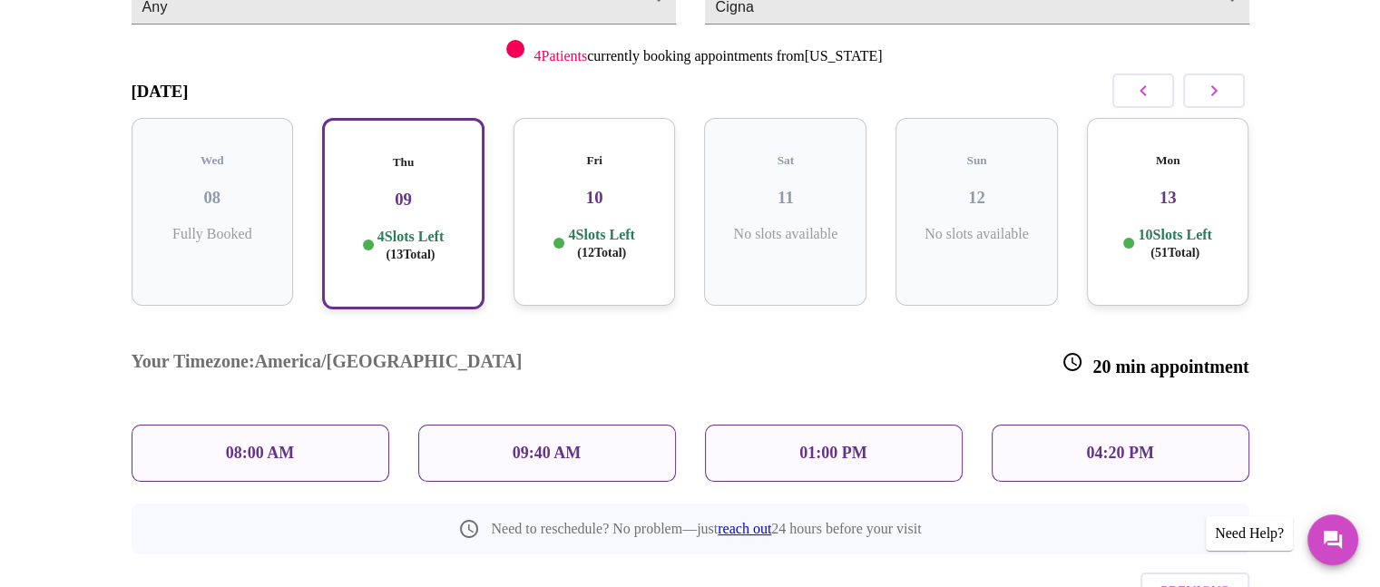
scroll to position [271, 0]
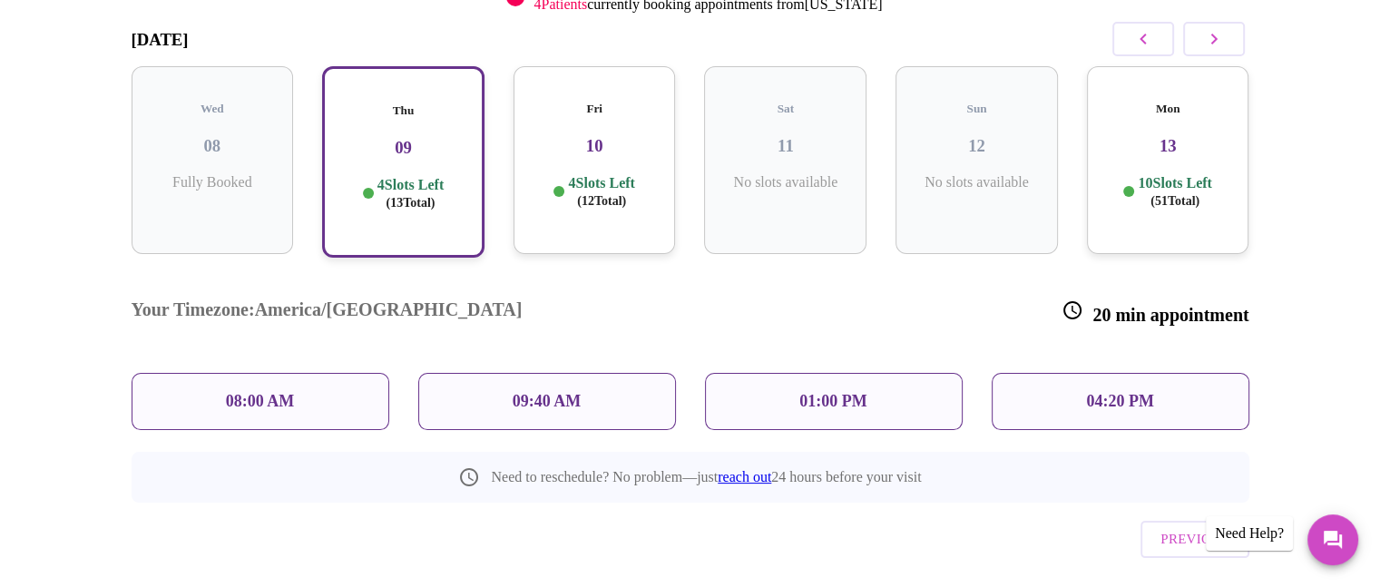
click at [307, 373] on div "08:00 AM" at bounding box center [261, 401] width 258 height 57
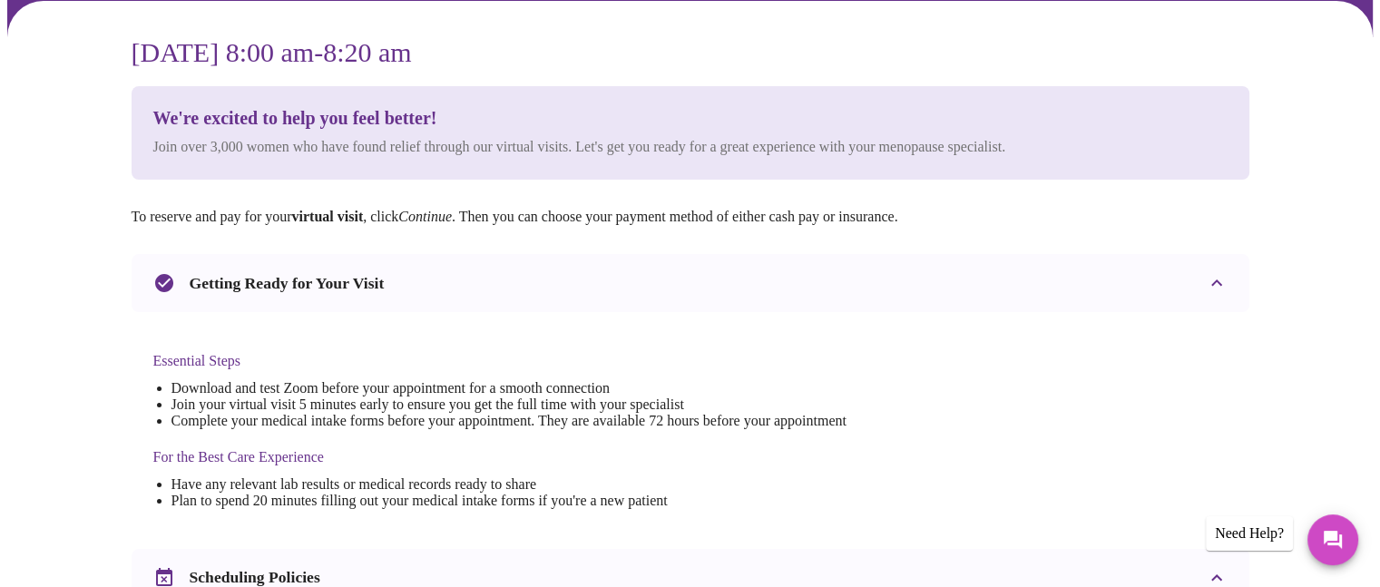
scroll to position [0, 0]
